Goal: Complete application form

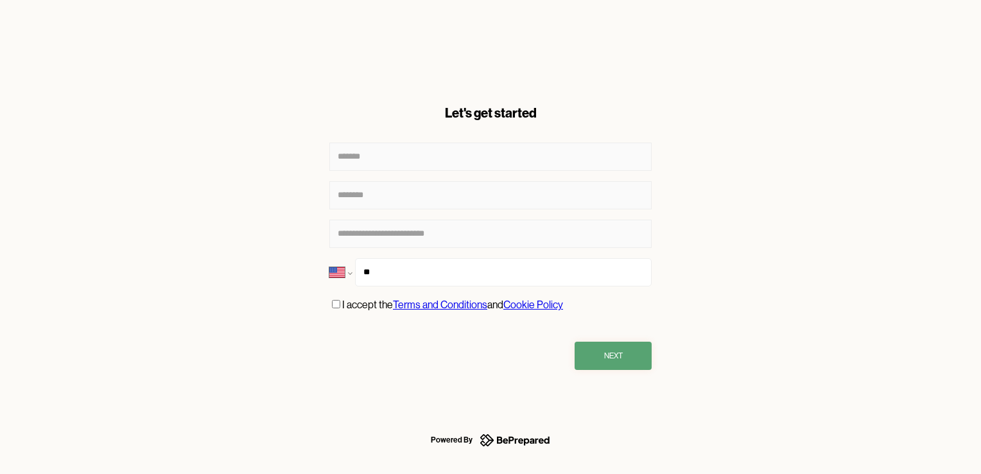
select select "**"
click at [462, 264] on input "***" at bounding box center [503, 272] width 297 height 28
type input "**********"
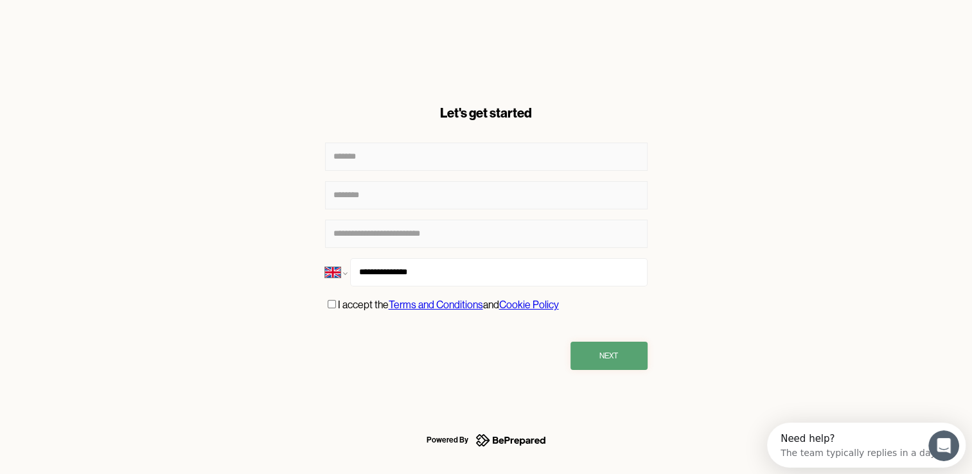
click at [349, 311] on p "I accept the Terms and Conditions and Cookie Policy" at bounding box center [448, 305] width 221 height 17
click at [349, 306] on p "I accept the Terms and Conditions and Cookie Policy" at bounding box center [448, 305] width 221 height 17
click at [598, 369] on button "Next" at bounding box center [608, 356] width 77 height 28
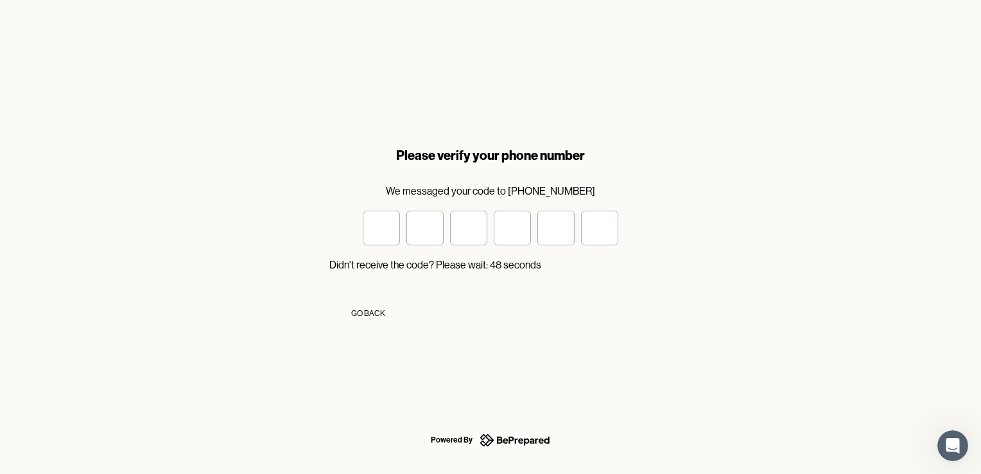
type input "*"
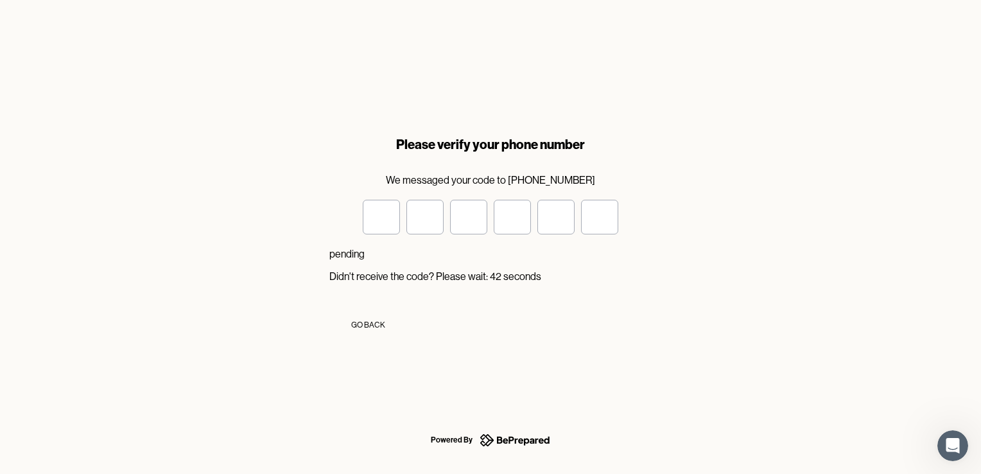
type input "*"
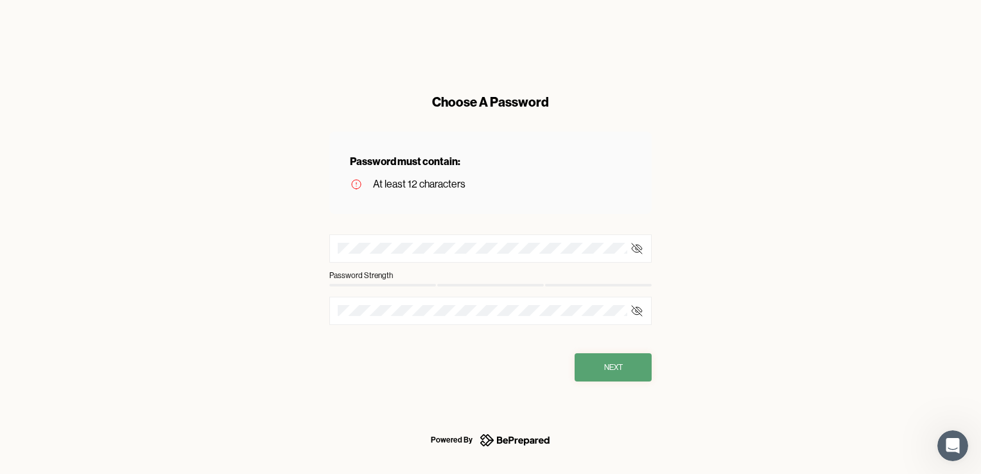
click at [453, 242] on div at bounding box center [490, 248] width 322 height 28
click at [202, 243] on div "Choose A Password Password must contain: At least 12 characters Password Streng…" at bounding box center [490, 237] width 981 height 474
click at [634, 358] on button "Next" at bounding box center [613, 367] width 77 height 28
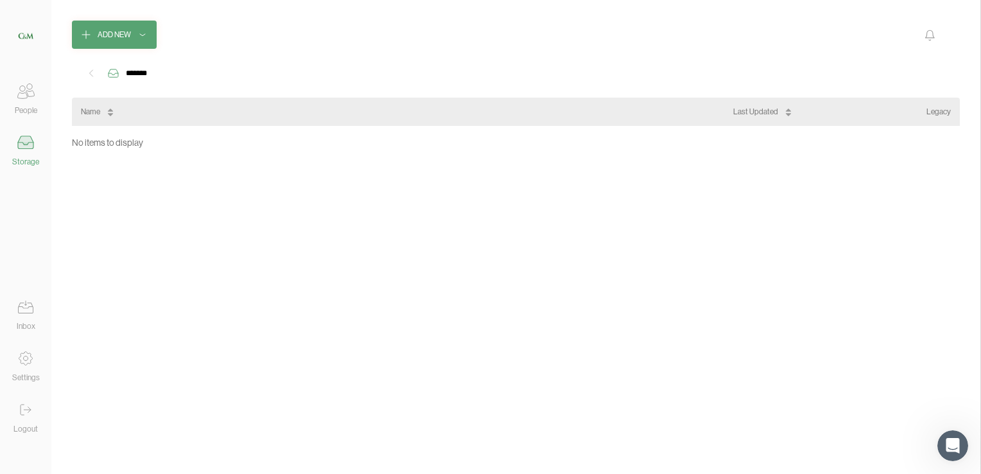
click at [31, 91] on icon at bounding box center [26, 91] width 26 height 26
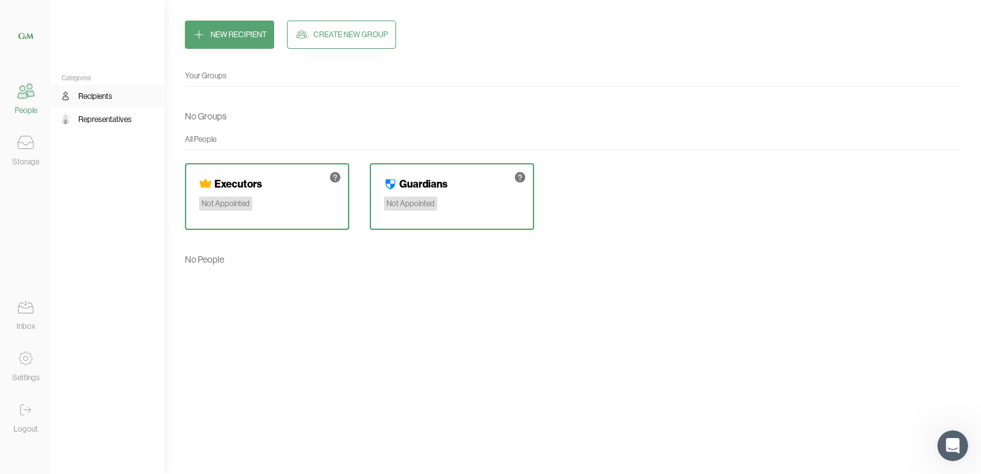
click at [19, 150] on icon at bounding box center [26, 143] width 26 height 26
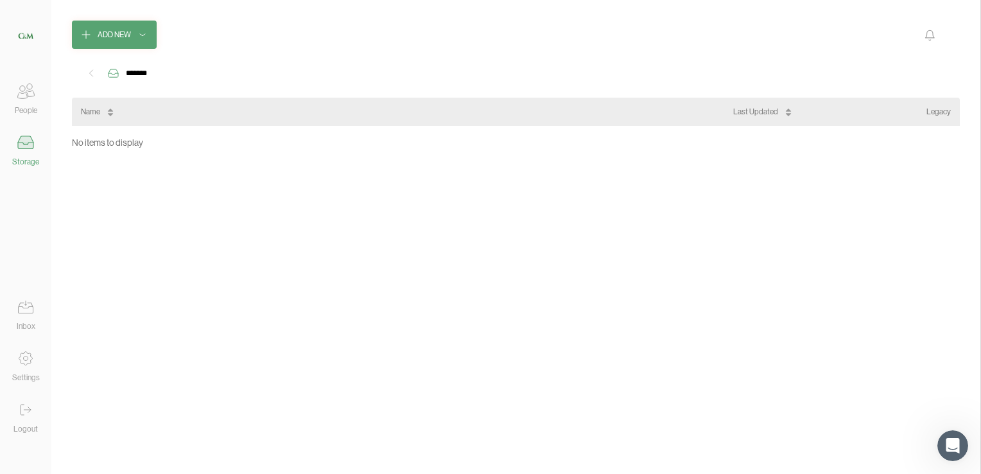
click at [27, 100] on icon at bounding box center [26, 91] width 26 height 26
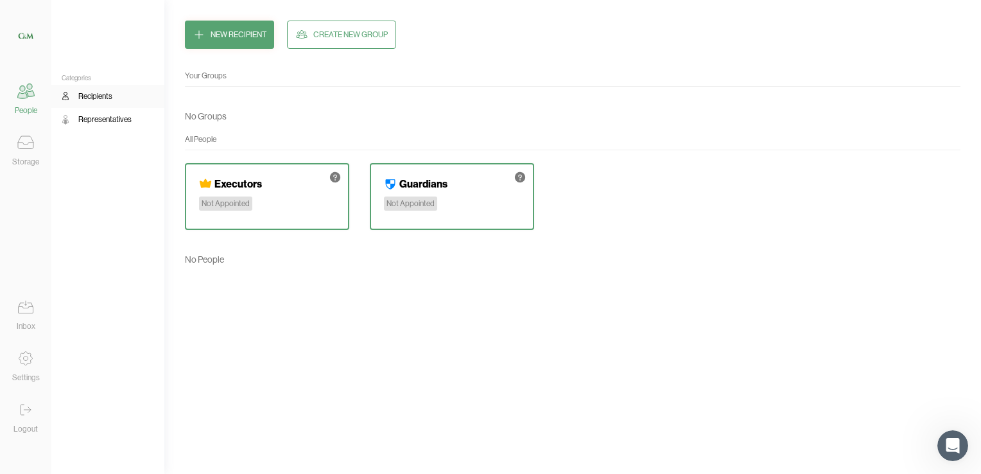
click at [38, 313] on icon at bounding box center [26, 307] width 26 height 26
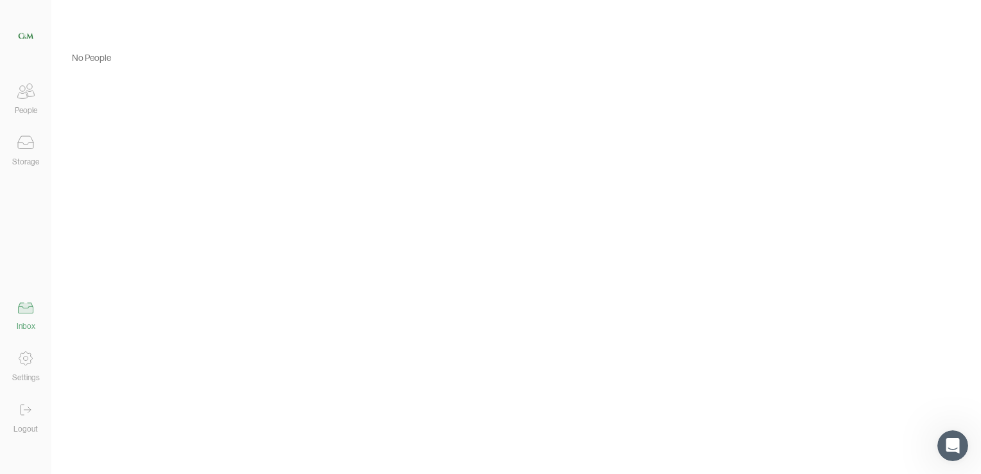
click at [31, 94] on icon at bounding box center [26, 91] width 26 height 26
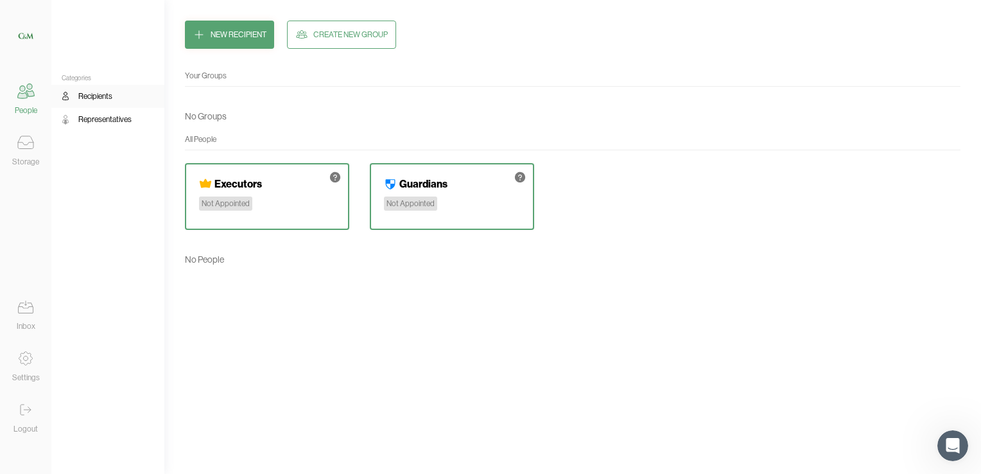
click at [286, 171] on div "Your executors act as a backup. Any unassigned items at the time of distributio…" at bounding box center [267, 196] width 164 height 67
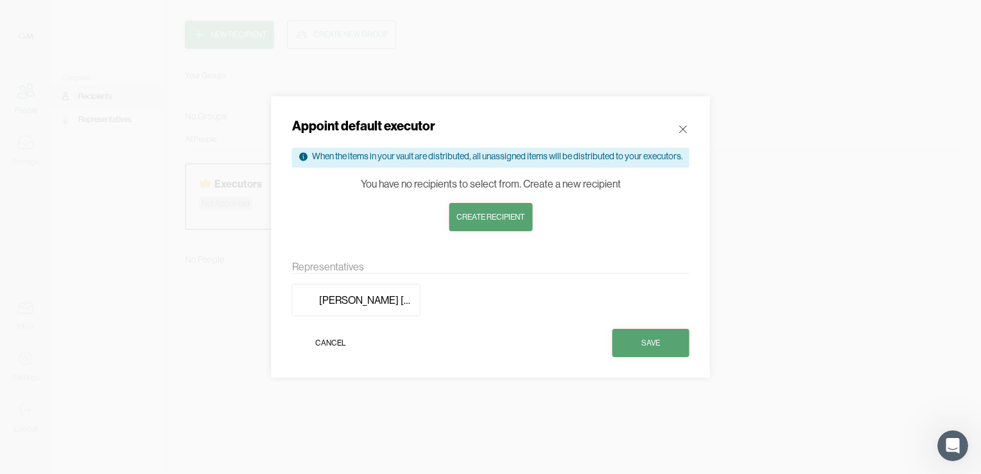
click at [681, 126] on icon at bounding box center [683, 129] width 7 height 7
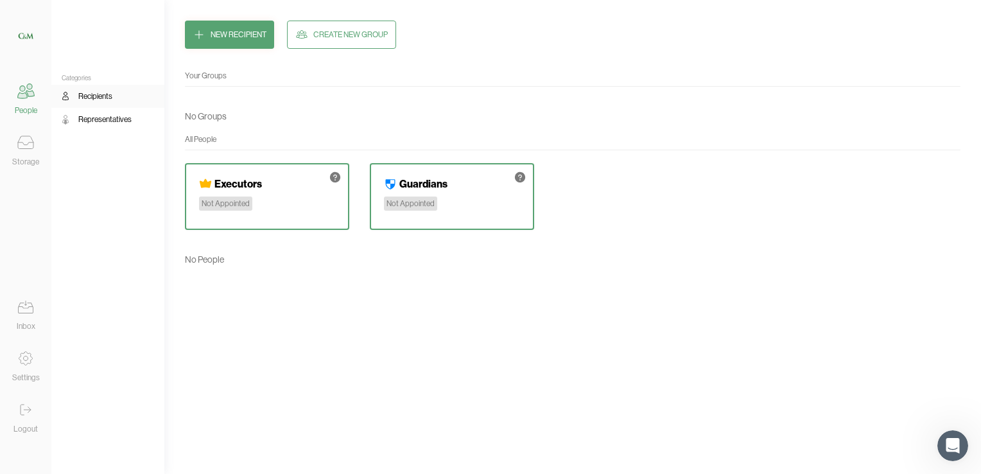
click at [413, 197] on div "Not Appointed" at bounding box center [410, 204] width 53 height 14
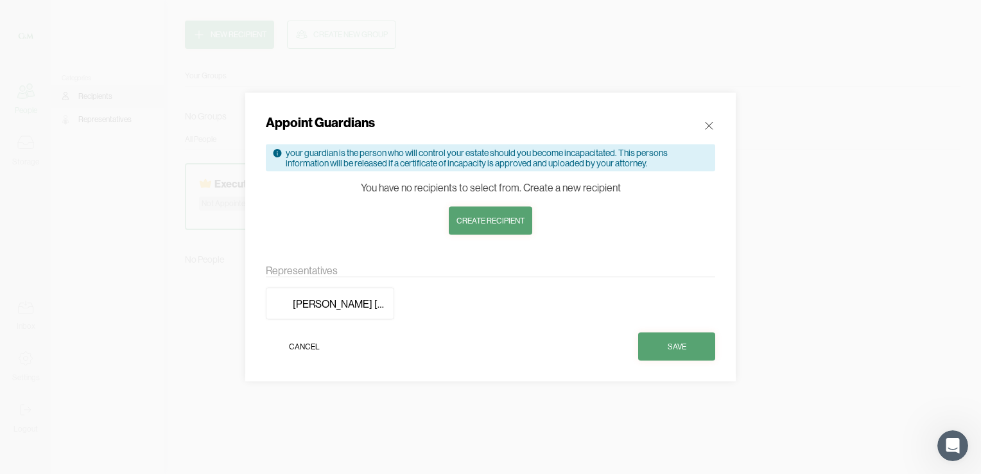
click at [712, 130] on icon at bounding box center [709, 125] width 13 height 13
